Goal: Task Accomplishment & Management: Manage account settings

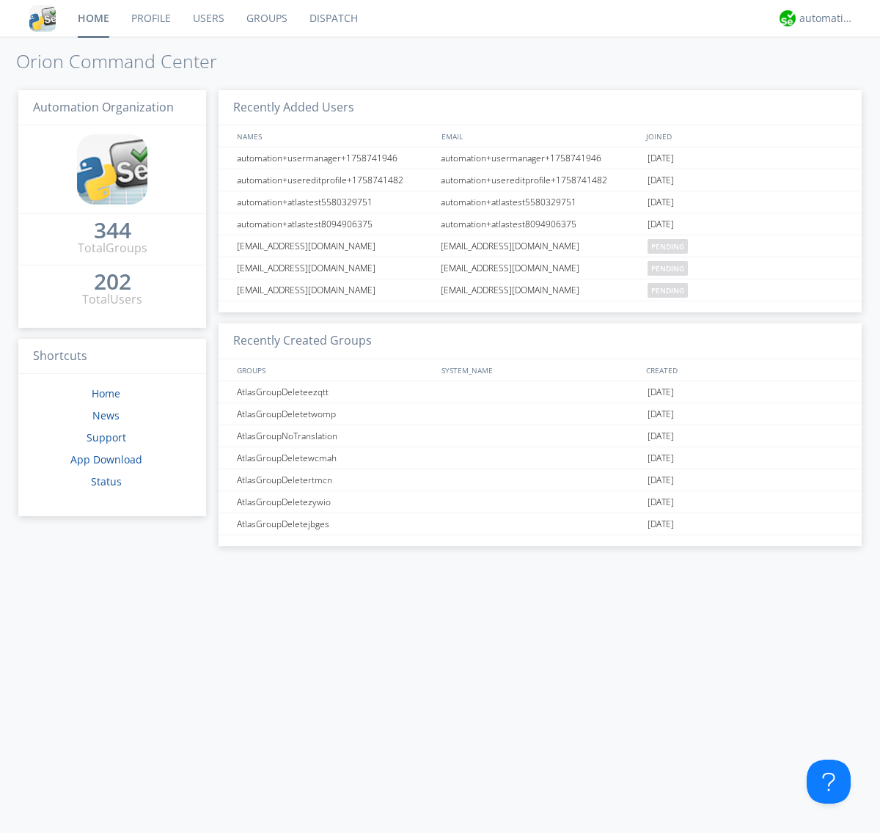
click at [265, 18] on link "Groups" at bounding box center [266, 18] width 63 height 37
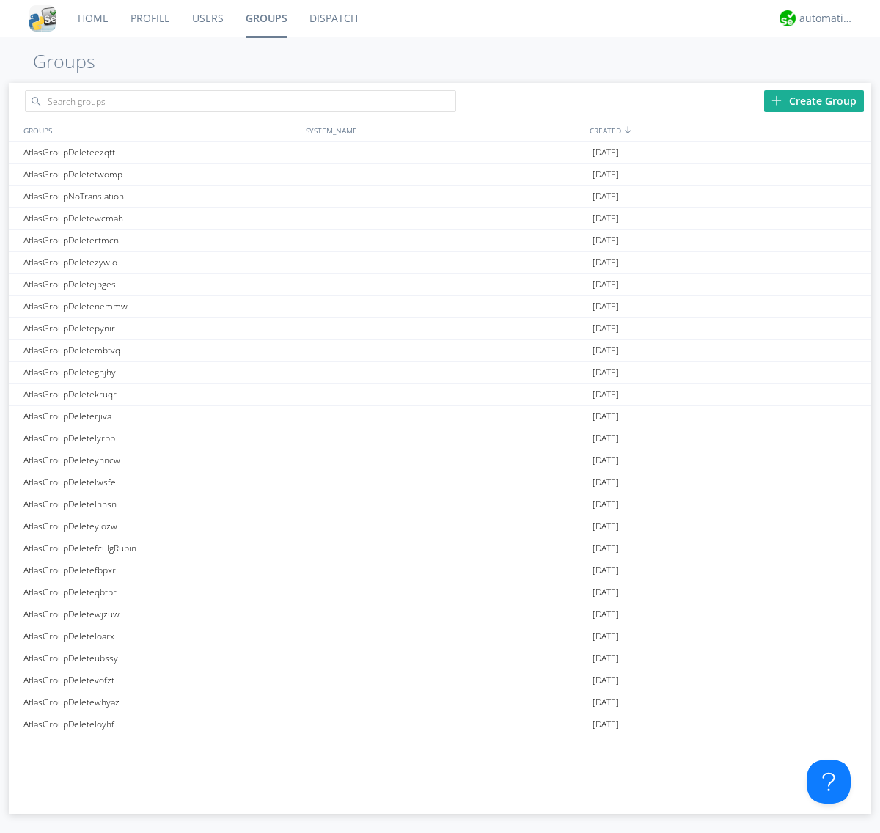
click at [814, 100] on div "Create Group" at bounding box center [814, 101] width 100 height 22
click at [265, 18] on link "Groups" at bounding box center [267, 18] width 64 height 37
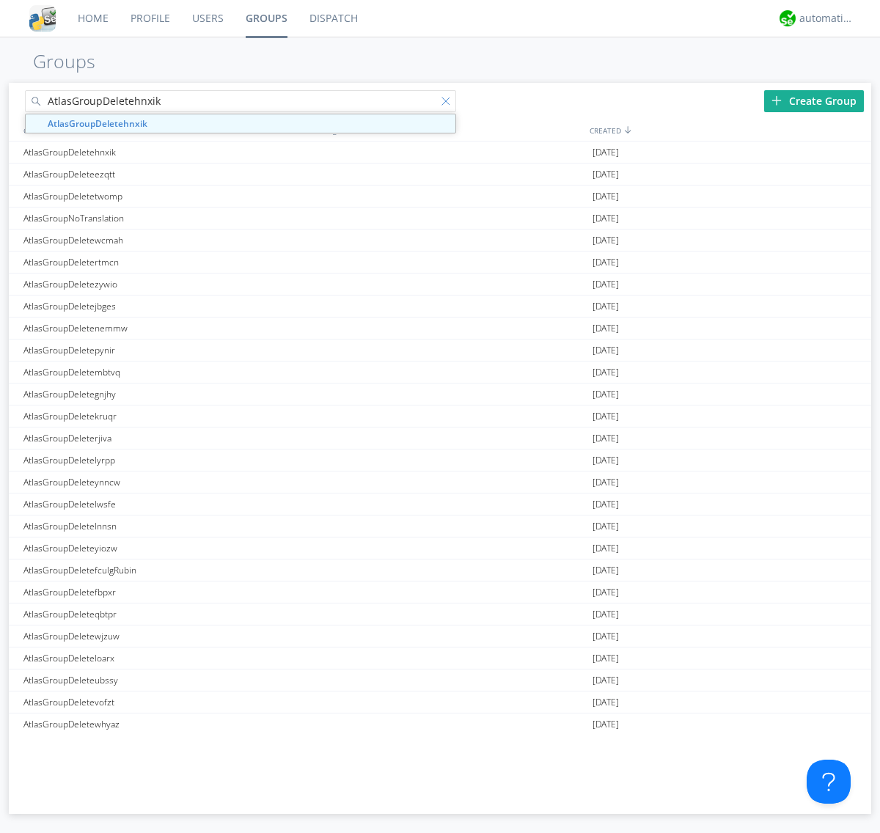
type input "AtlasGroupDeletehnxik"
click at [449, 103] on div at bounding box center [448, 104] width 15 height 15
type input "AtlasGroupDeletehnxik"
click at [161, 152] on div "AtlasGroupDeletehnxik" at bounding box center [161, 152] width 282 height 21
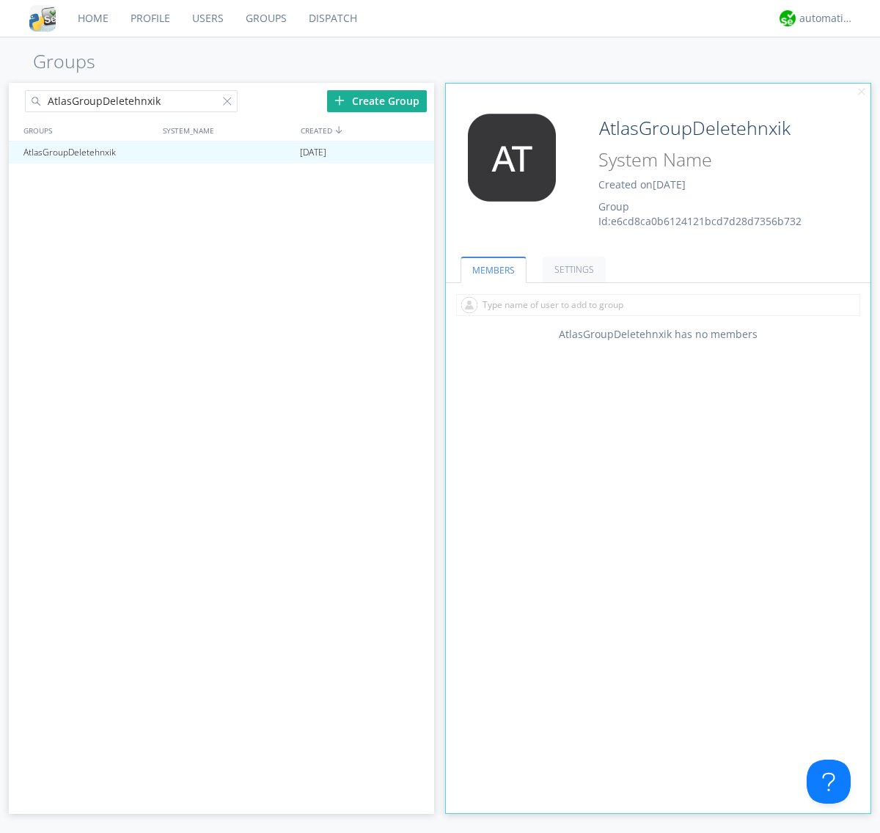
click at [658, 304] on input "text" at bounding box center [658, 305] width 404 height 22
type input "automation+atlas0005"
click at [655, 304] on input "text" at bounding box center [658, 305] width 404 height 22
type input "automation+atlas0004"
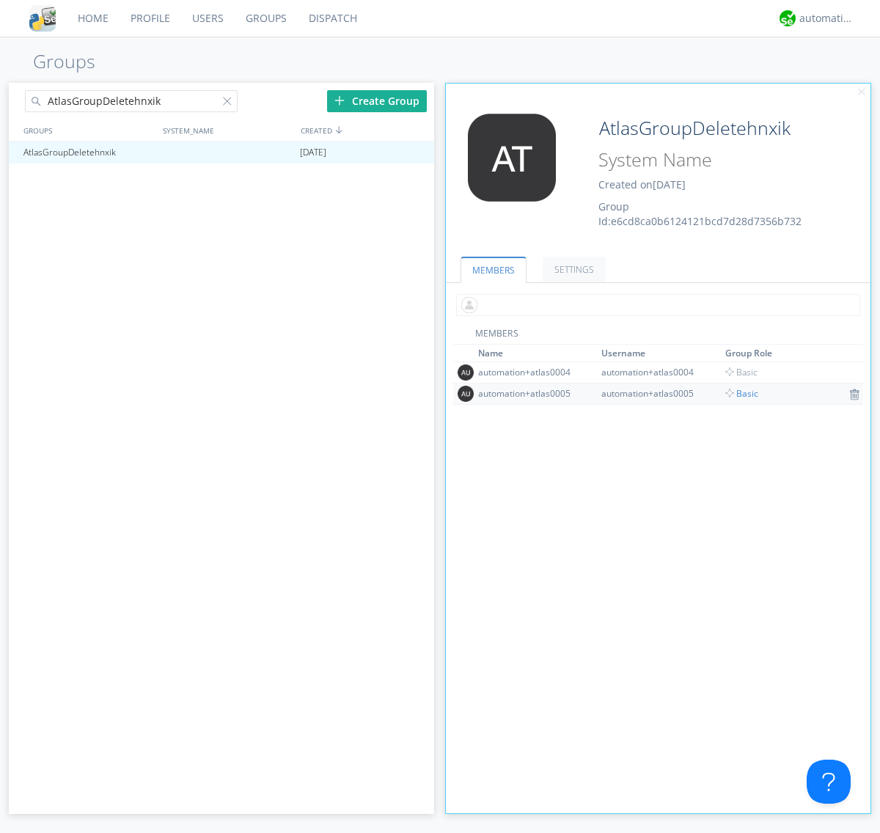
click at [655, 304] on input "text" at bounding box center [658, 305] width 404 height 22
click at [737, 393] on span "Basic" at bounding box center [741, 393] width 33 height 12
click at [655, 304] on input "text" at bounding box center [658, 305] width 404 height 22
click at [737, 372] on span "Basic" at bounding box center [741, 372] width 33 height 12
click at [415, 153] on div at bounding box center [415, 153] width 15 height 12
